Goal: Check status: Check status

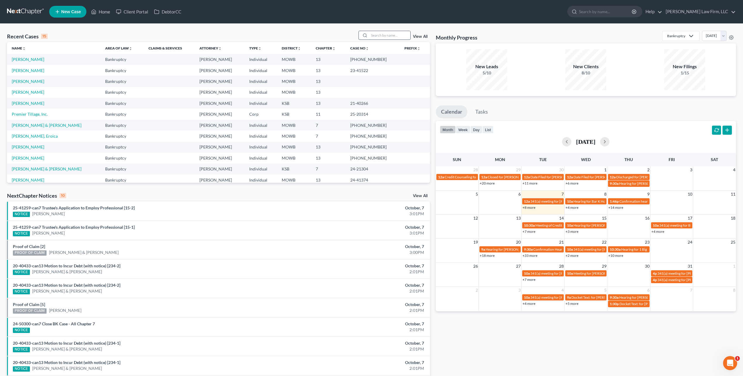
click at [374, 35] on input "search" at bounding box center [389, 35] width 41 height 8
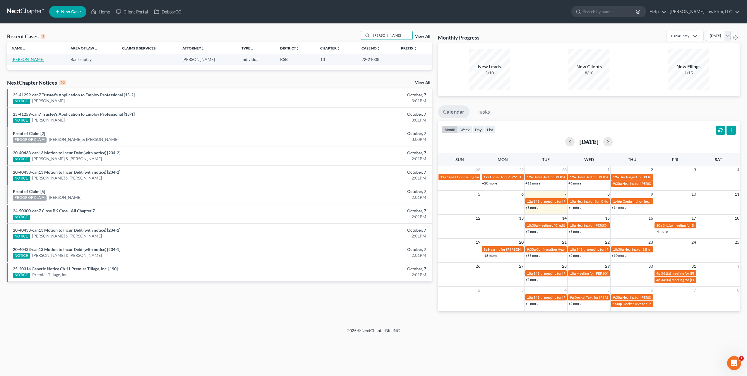
type input "Dolan"
click at [28, 58] on link "[PERSON_NAME]" at bounding box center [28, 59] width 32 height 5
select select "4"
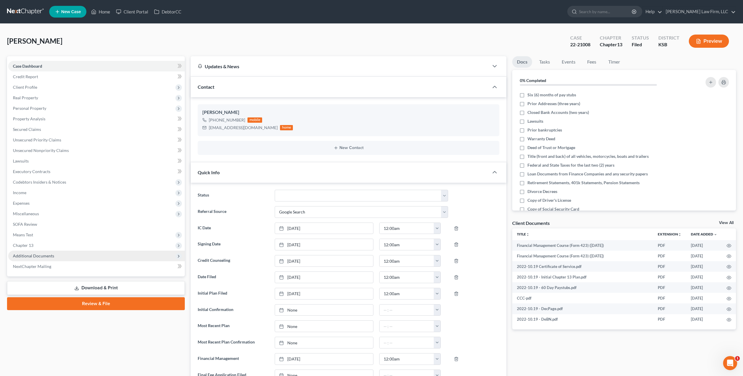
click at [40, 257] on span "Additional Documents" at bounding box center [33, 255] width 41 height 5
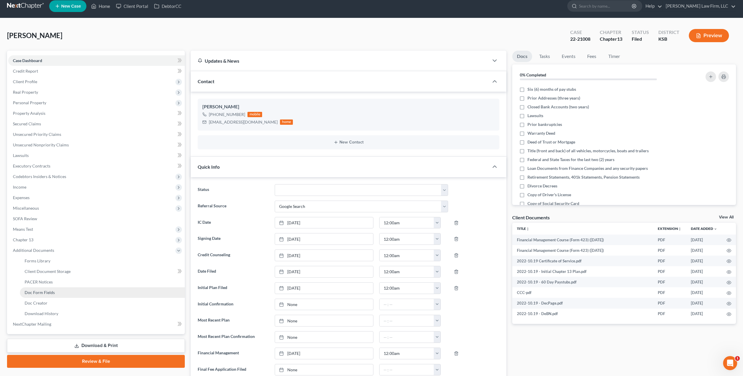
scroll to position [7, 0]
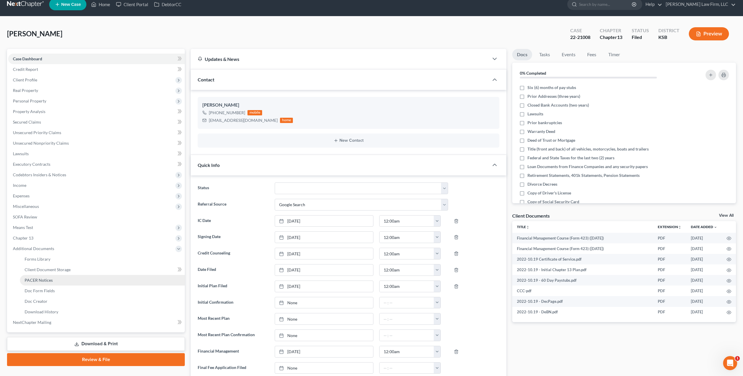
click at [43, 280] on span "PACER Notices" at bounding box center [39, 279] width 28 height 5
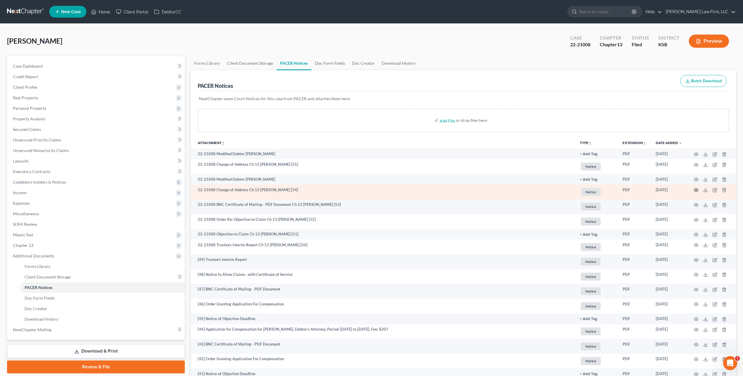
click at [695, 189] on icon "button" at bounding box center [695, 190] width 5 height 5
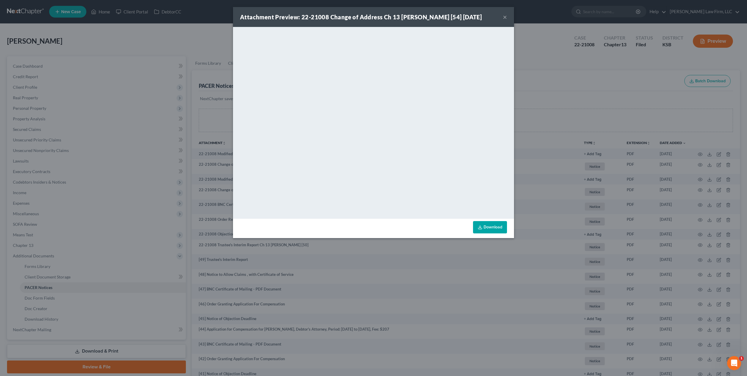
click at [505, 20] on button "×" at bounding box center [505, 16] width 4 height 7
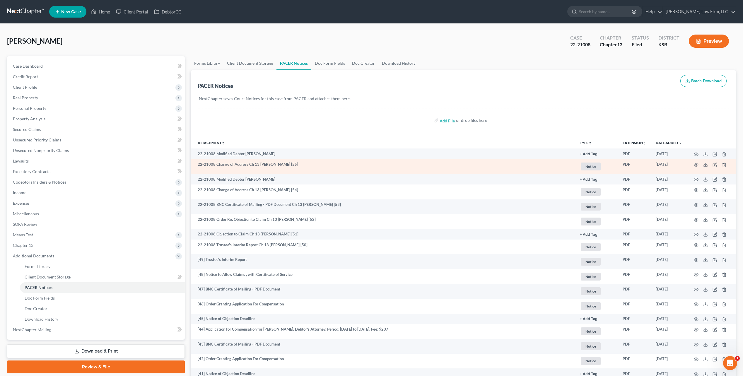
click at [699, 163] on td at bounding box center [710, 166] width 49 height 15
click at [696, 163] on icon "button" at bounding box center [695, 164] width 5 height 5
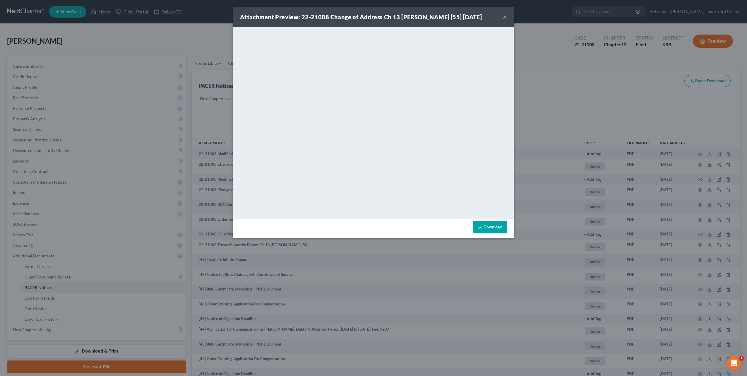
click at [505, 20] on button "×" at bounding box center [505, 16] width 4 height 7
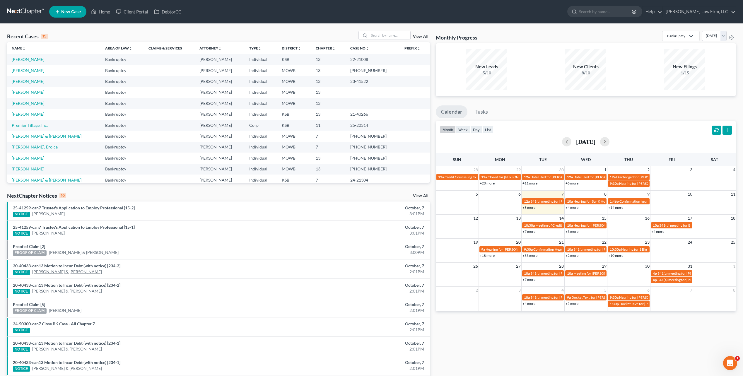
click at [38, 202] on link "[PERSON_NAME] & [PERSON_NAME]" at bounding box center [67, 272] width 70 height 6
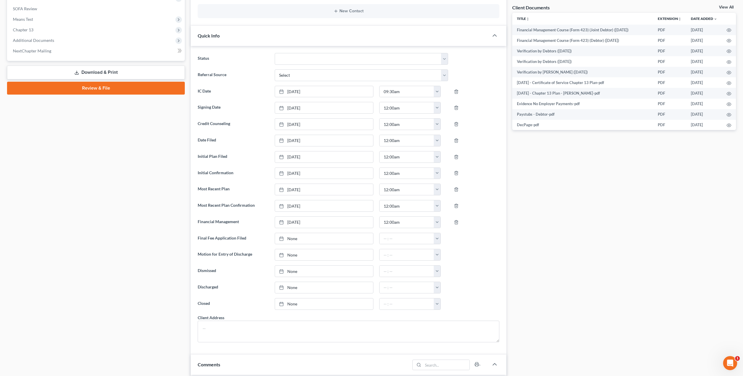
scroll to position [154, 0]
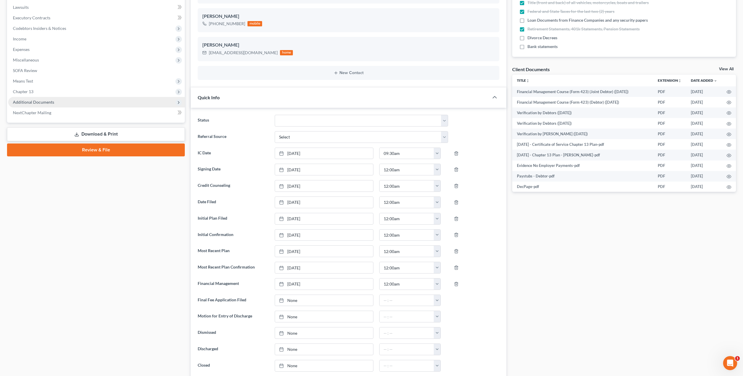
click at [30, 100] on span "Additional Documents" at bounding box center [33, 102] width 41 height 5
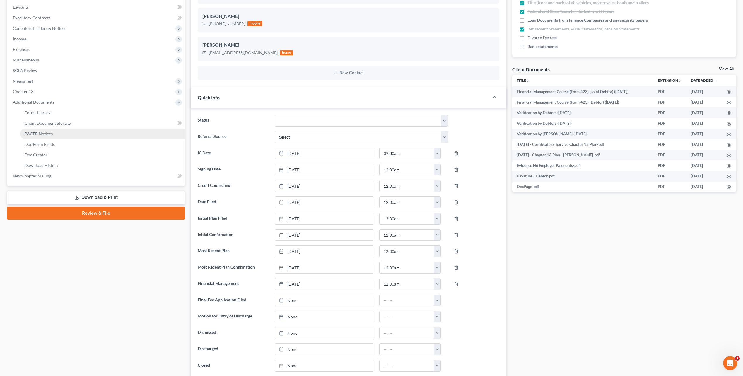
click at [46, 131] on span "PACER Notices" at bounding box center [39, 133] width 28 height 5
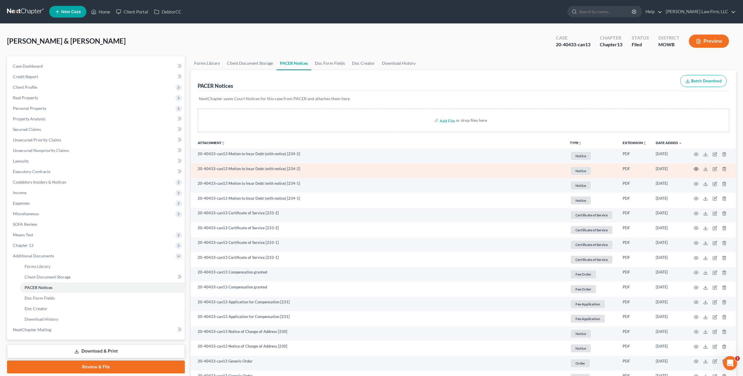
click at [368, 168] on circle "button" at bounding box center [695, 168] width 1 height 1
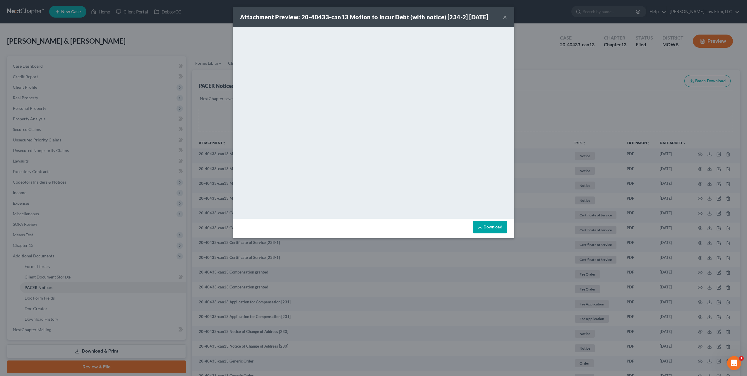
click at [368, 17] on button "×" at bounding box center [505, 16] width 4 height 7
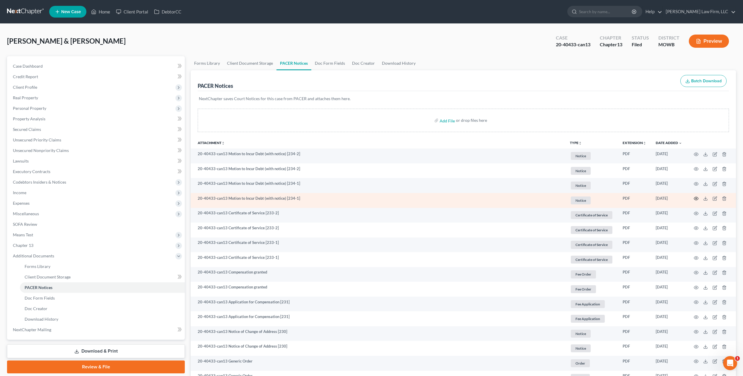
click at [368, 197] on icon "button" at bounding box center [695, 198] width 5 height 5
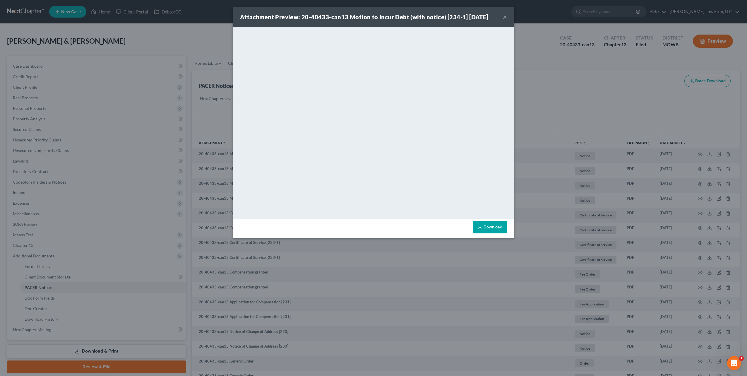
click at [368, 17] on button "×" at bounding box center [505, 16] width 4 height 7
